Goal: Find specific page/section: Find specific page/section

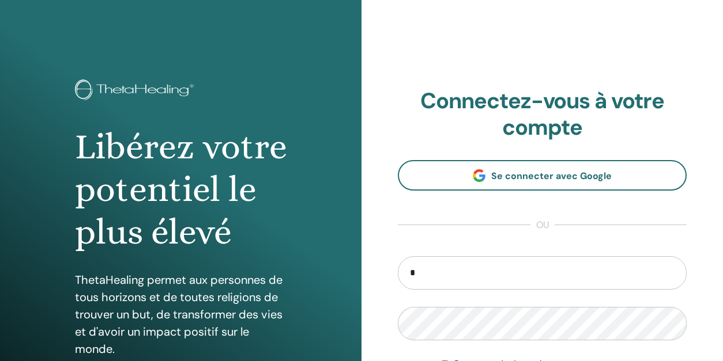
type input "**********"
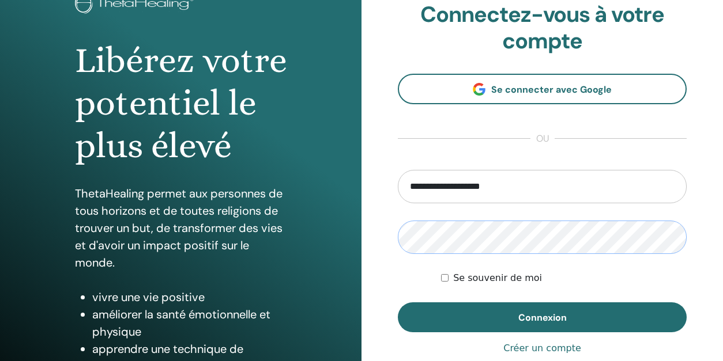
scroll to position [87, 0]
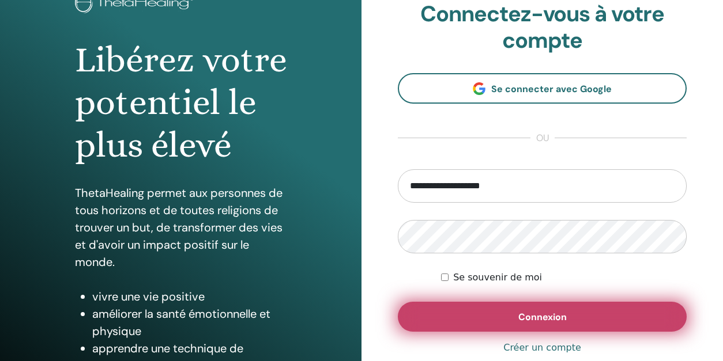
click at [521, 320] on span "Connexion" at bounding box center [542, 317] width 48 height 12
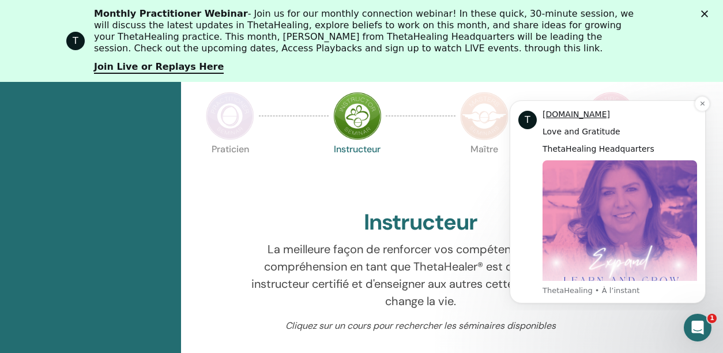
scroll to position [357, 0]
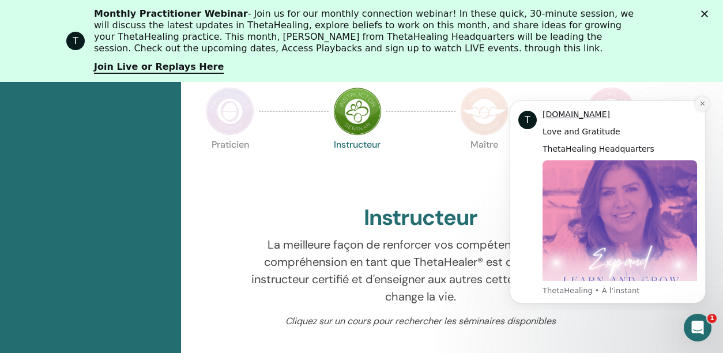
click at [706, 104] on button "Dismiss notification" at bounding box center [702, 103] width 15 height 15
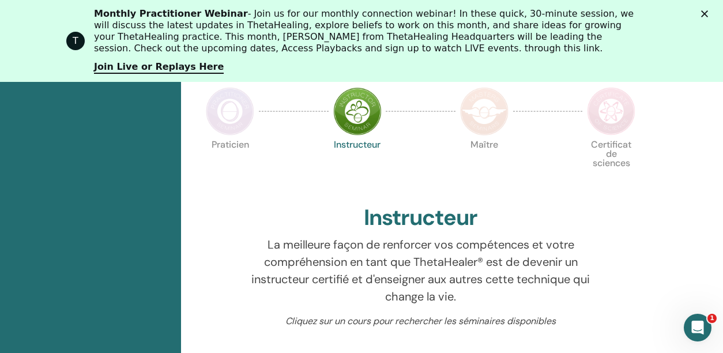
scroll to position [341, 0]
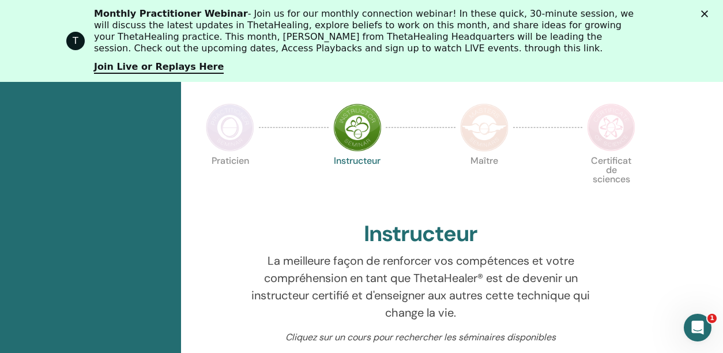
click at [708, 12] on icon "Fermer" at bounding box center [704, 13] width 7 height 7
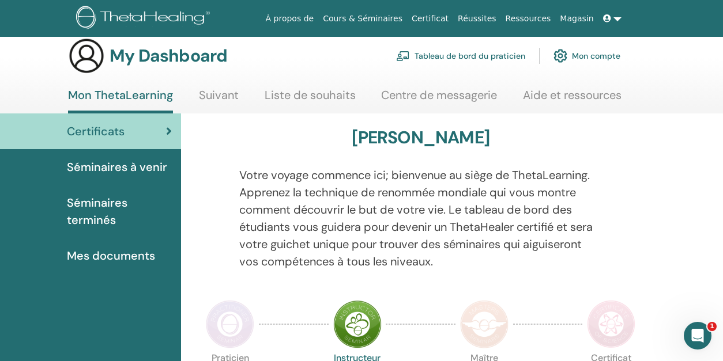
scroll to position [0, 0]
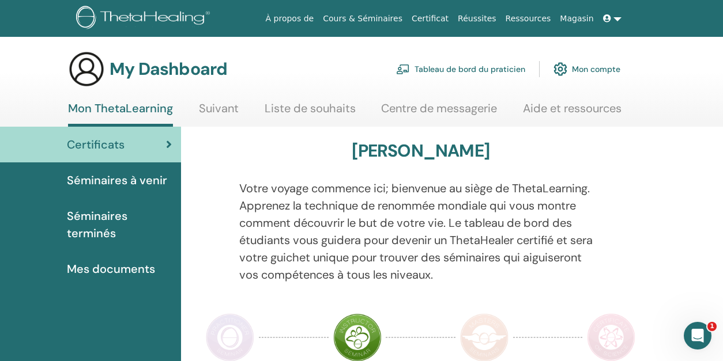
click at [482, 69] on link "Tableau de bord du praticien" at bounding box center [460, 68] width 129 height 25
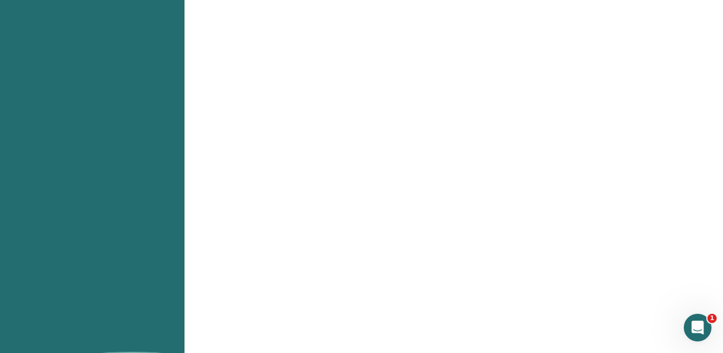
scroll to position [1155, 0]
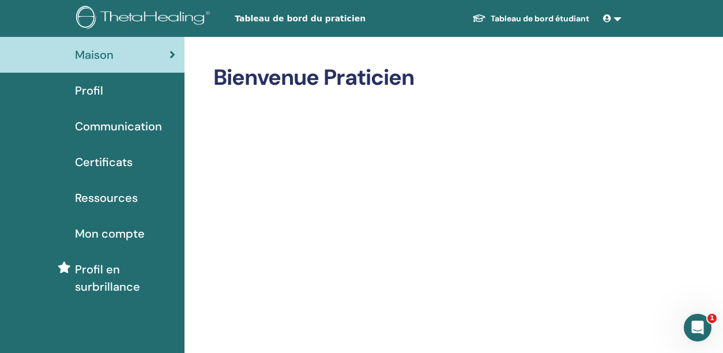
click at [126, 163] on span "Certificats" at bounding box center [104, 161] width 58 height 17
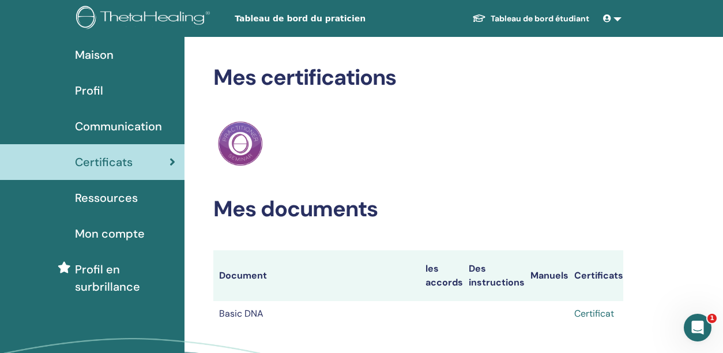
click at [601, 315] on link "Certificat" at bounding box center [594, 313] width 40 height 12
